Goal: Go to known website: Access a specific website the user already knows

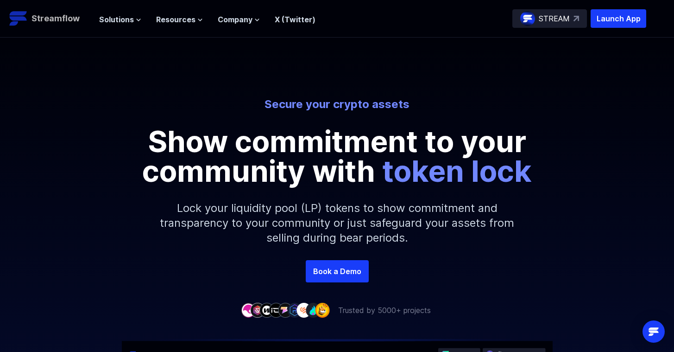
click at [63, 18] on p "Streamflow" at bounding box center [56, 18] width 48 height 13
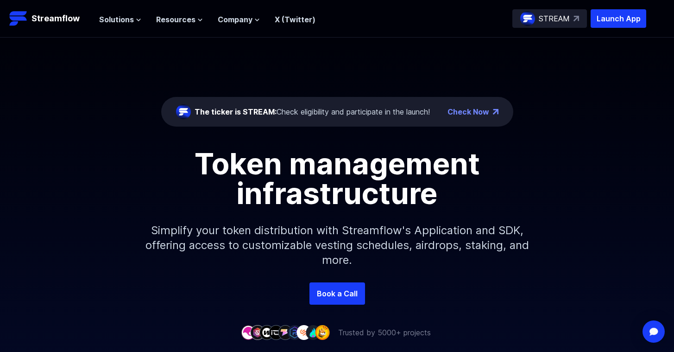
click at [315, 114] on div "The ticker is STREAM: Check eligibility and participate in the launch!" at bounding box center [312, 111] width 235 height 11
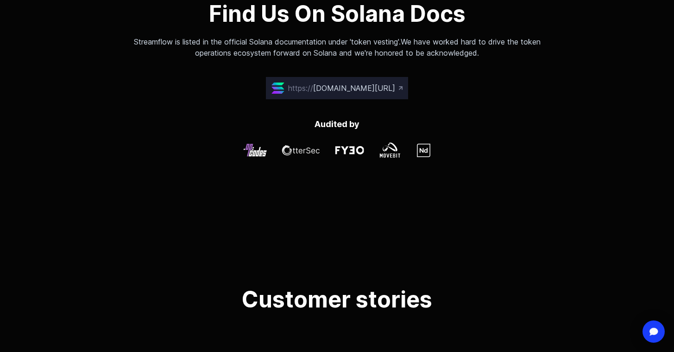
scroll to position [2650, 0]
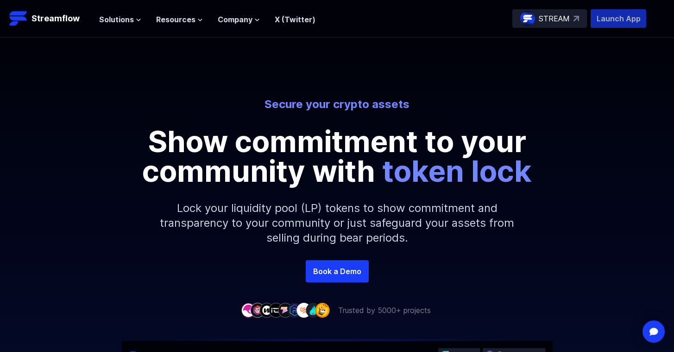
click at [628, 24] on p "Launch App" at bounding box center [619, 18] width 56 height 19
